Goal: Information Seeking & Learning: Learn about a topic

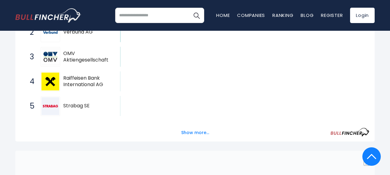
scroll to position [161, 0]
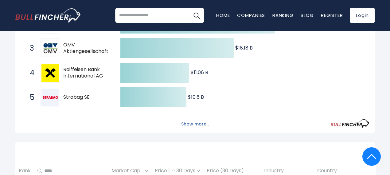
click at [191, 126] on button "Show more..." at bounding box center [194, 124] width 35 height 10
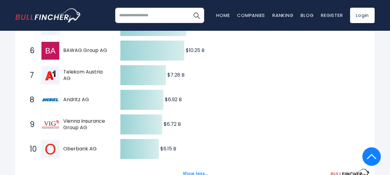
scroll to position [241, 0]
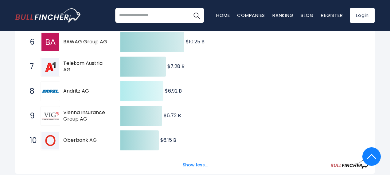
click at [153, 91] on icon at bounding box center [141, 91] width 43 height 20
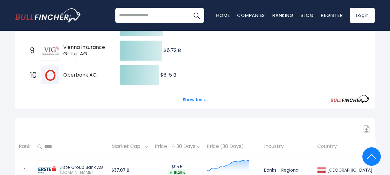
scroll to position [309, 0]
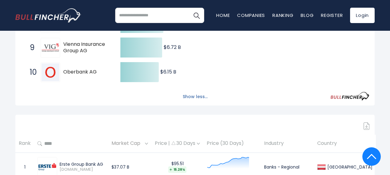
click at [198, 98] on button "Show less..." at bounding box center [195, 96] width 32 height 10
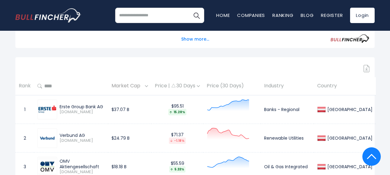
scroll to position [249, 0]
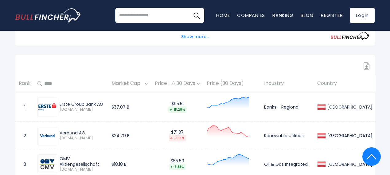
click at [200, 86] on div "Price | 30 Days" at bounding box center [177, 83] width 45 height 6
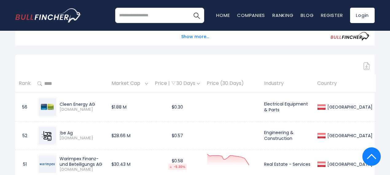
click at [200, 86] on div "Price | 30 Days" at bounding box center [177, 83] width 45 height 6
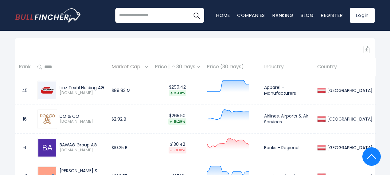
scroll to position [260, 0]
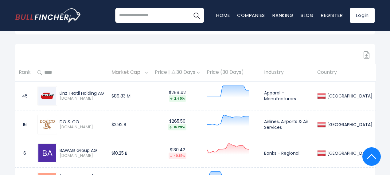
click at [200, 72] on div "Price | 30 Days" at bounding box center [177, 72] width 45 height 6
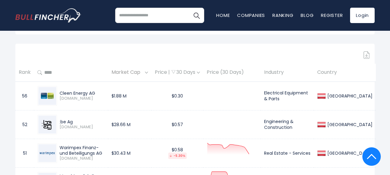
click at [200, 72] on div "Price | 30 Days" at bounding box center [177, 72] width 45 height 6
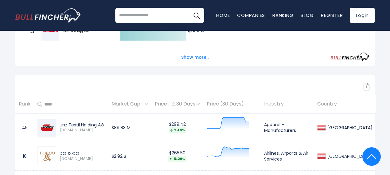
scroll to position [231, 0]
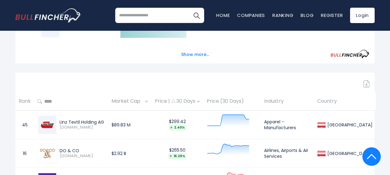
click at [148, 102] on img at bounding box center [146, 101] width 3 height 2
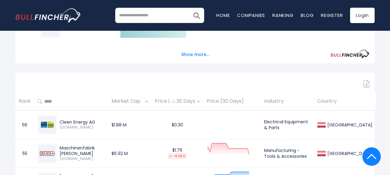
click at [148, 102] on img at bounding box center [146, 101] width 3 height 2
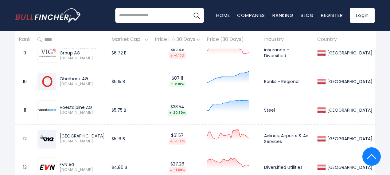
scroll to position [0, 0]
